Goal: Navigation & Orientation: Find specific page/section

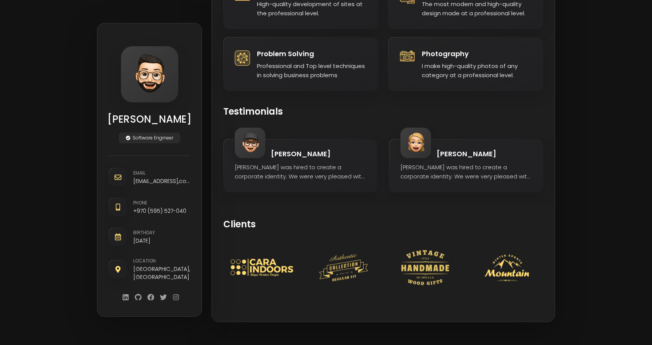
scroll to position [0, 163]
click at [149, 120] on h1 "[PERSON_NAME]" at bounding box center [149, 119] width 84 height 15
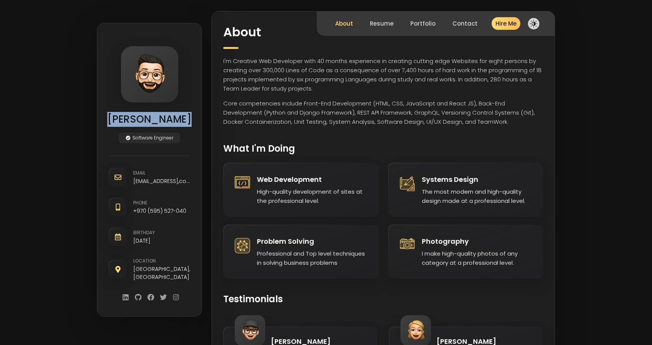
scroll to position [0, 0]
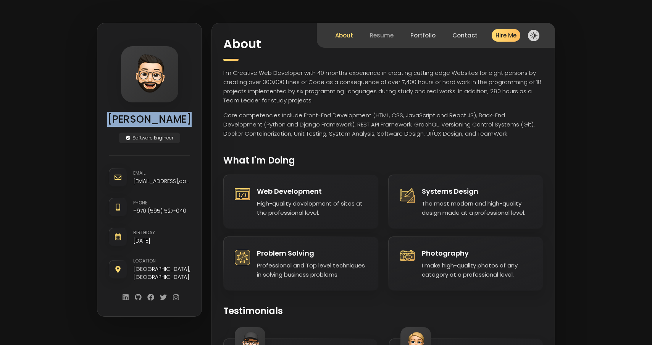
click at [387, 36] on button "Resume" at bounding box center [381, 35] width 29 height 24
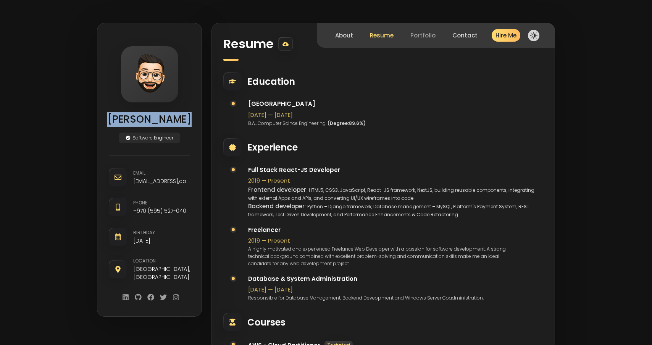
click at [437, 37] on button "Portfolio" at bounding box center [423, 35] width 31 height 24
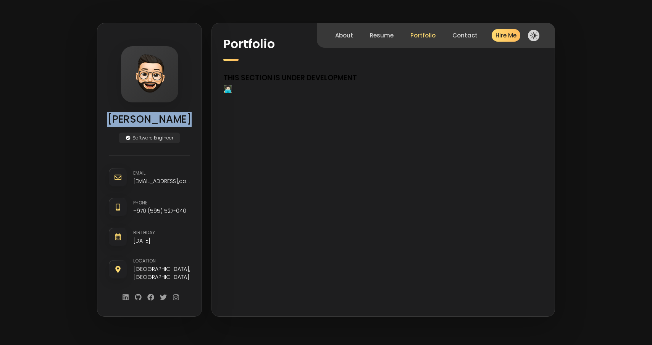
click at [271, 77] on h1 "This section is under development 🧑🏻‍💻" at bounding box center [383, 83] width 320 height 22
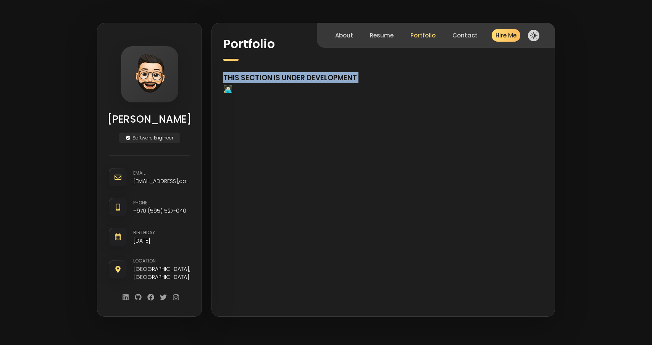
click at [322, 73] on h1 "This section is under development 🧑🏻‍💻" at bounding box center [383, 83] width 320 height 22
click at [393, 34] on button "Resume" at bounding box center [381, 35] width 29 height 24
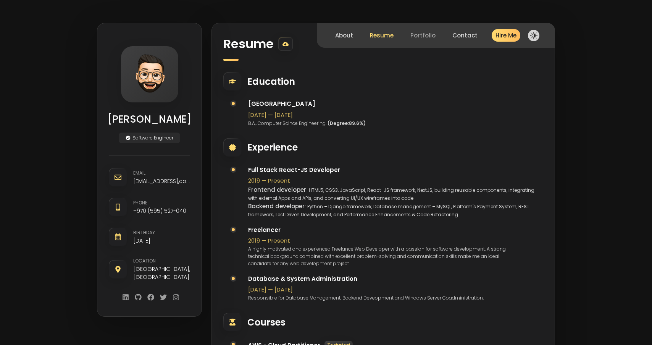
click at [422, 34] on button "Portfolio" at bounding box center [423, 35] width 31 height 24
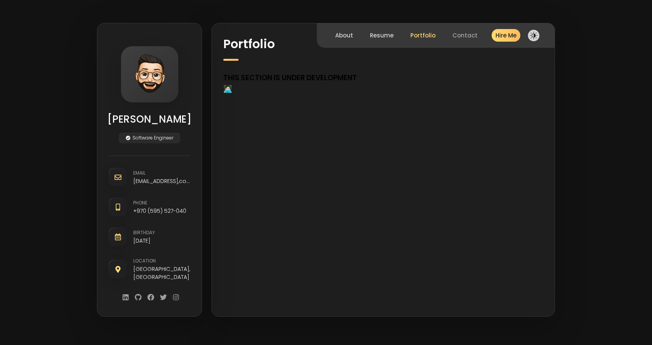
click at [470, 37] on button "Contact" at bounding box center [465, 35] width 31 height 24
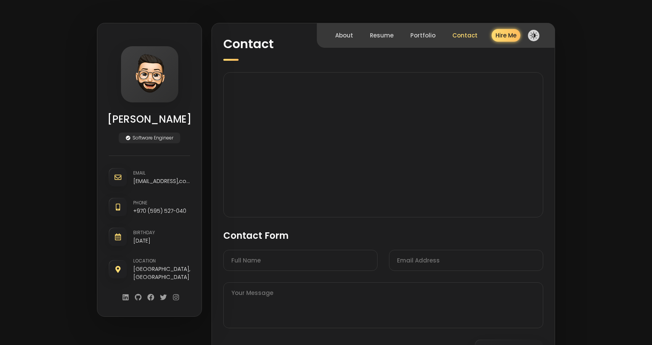
click at [510, 38] on button "Hire Me" at bounding box center [506, 35] width 29 height 13
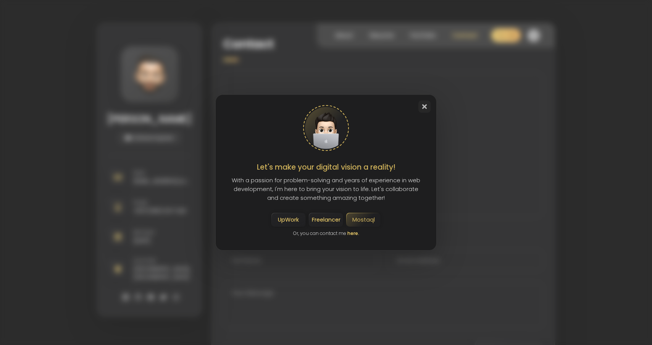
click at [358, 220] on link "Mostaql" at bounding box center [363, 220] width 23 height 8
